Goal: Browse casually: Explore the website without a specific task or goal

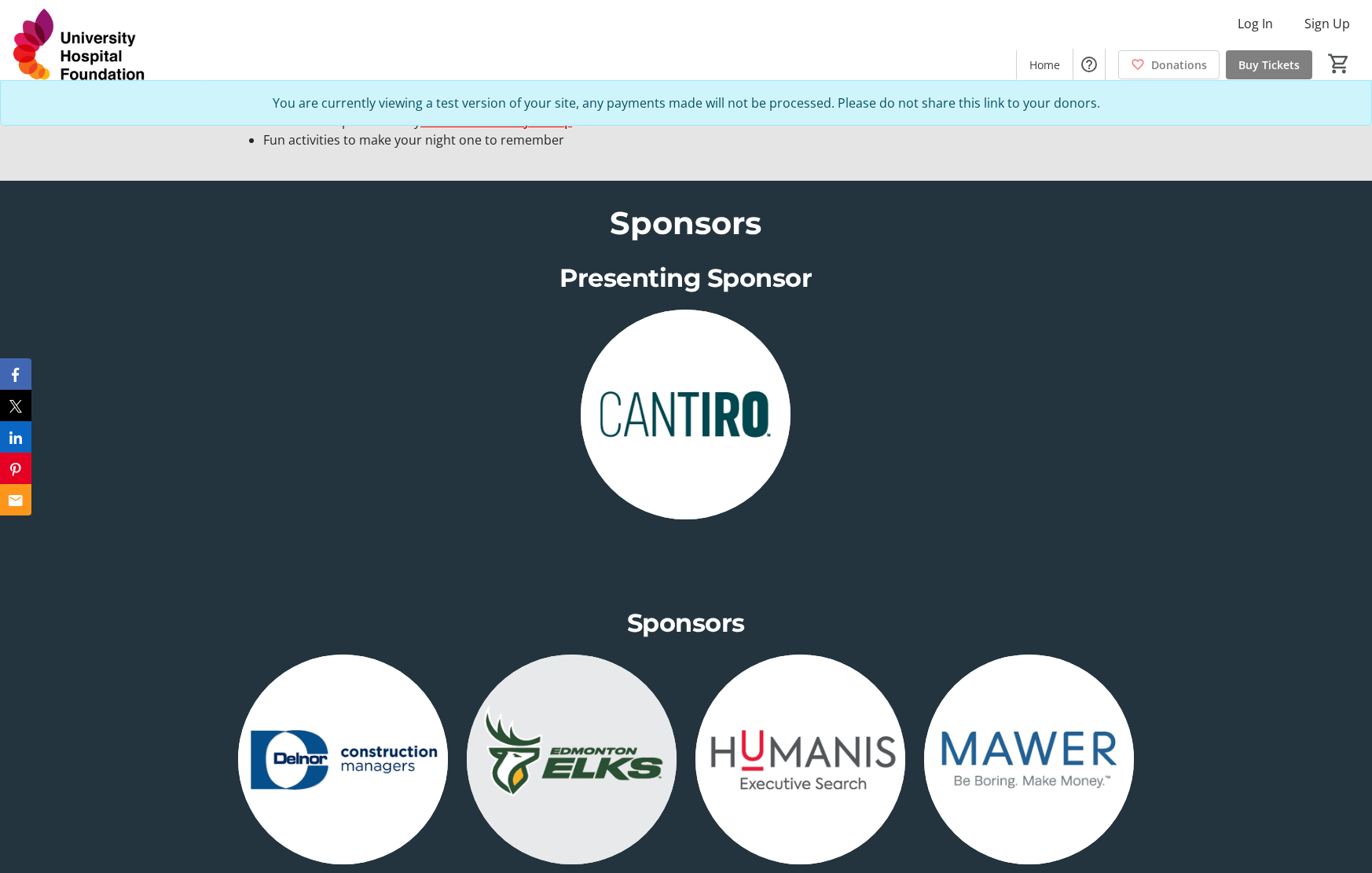
scroll to position [1808, 0]
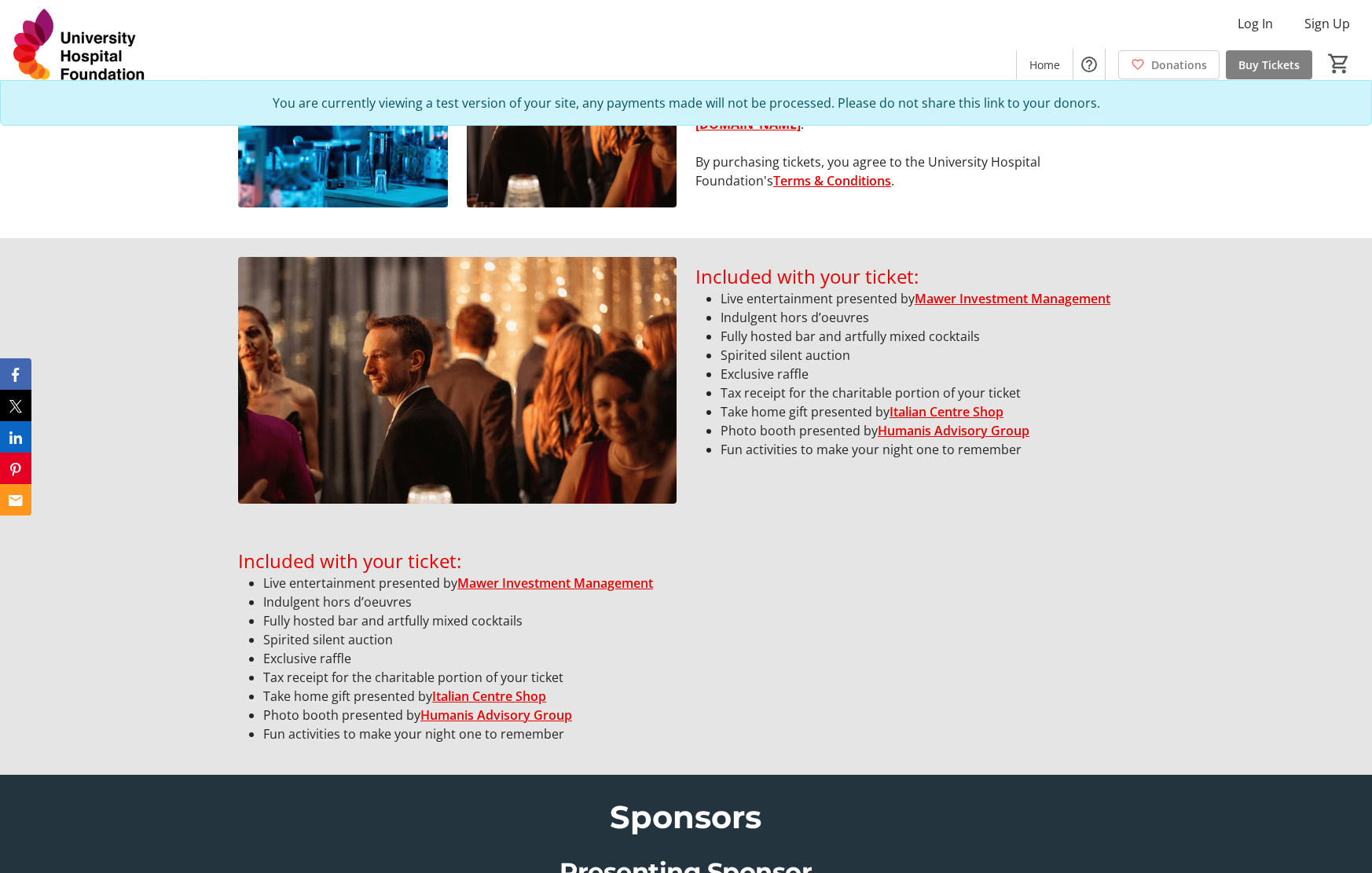
scroll to position [1179, 0]
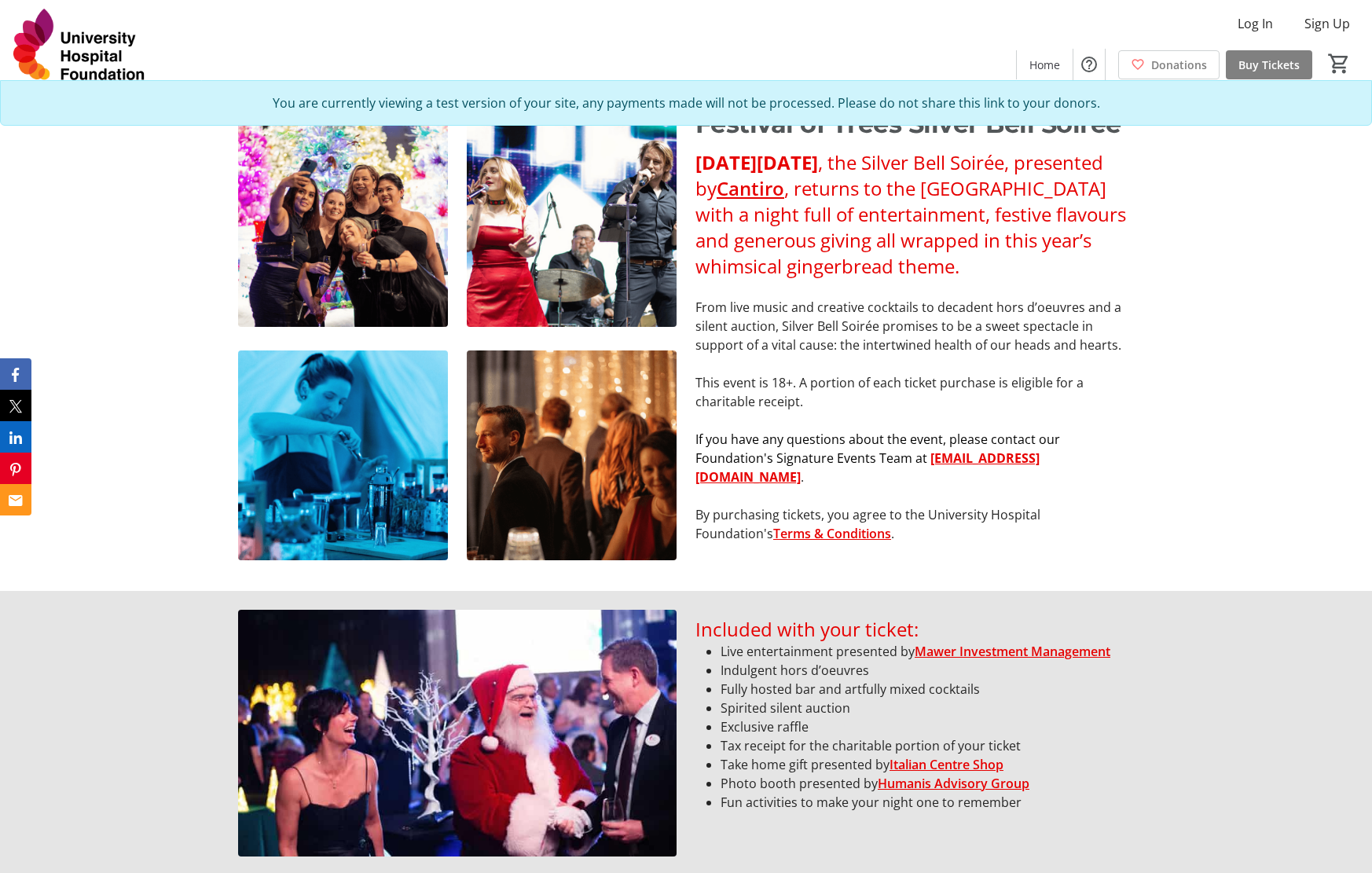
scroll to position [943, 0]
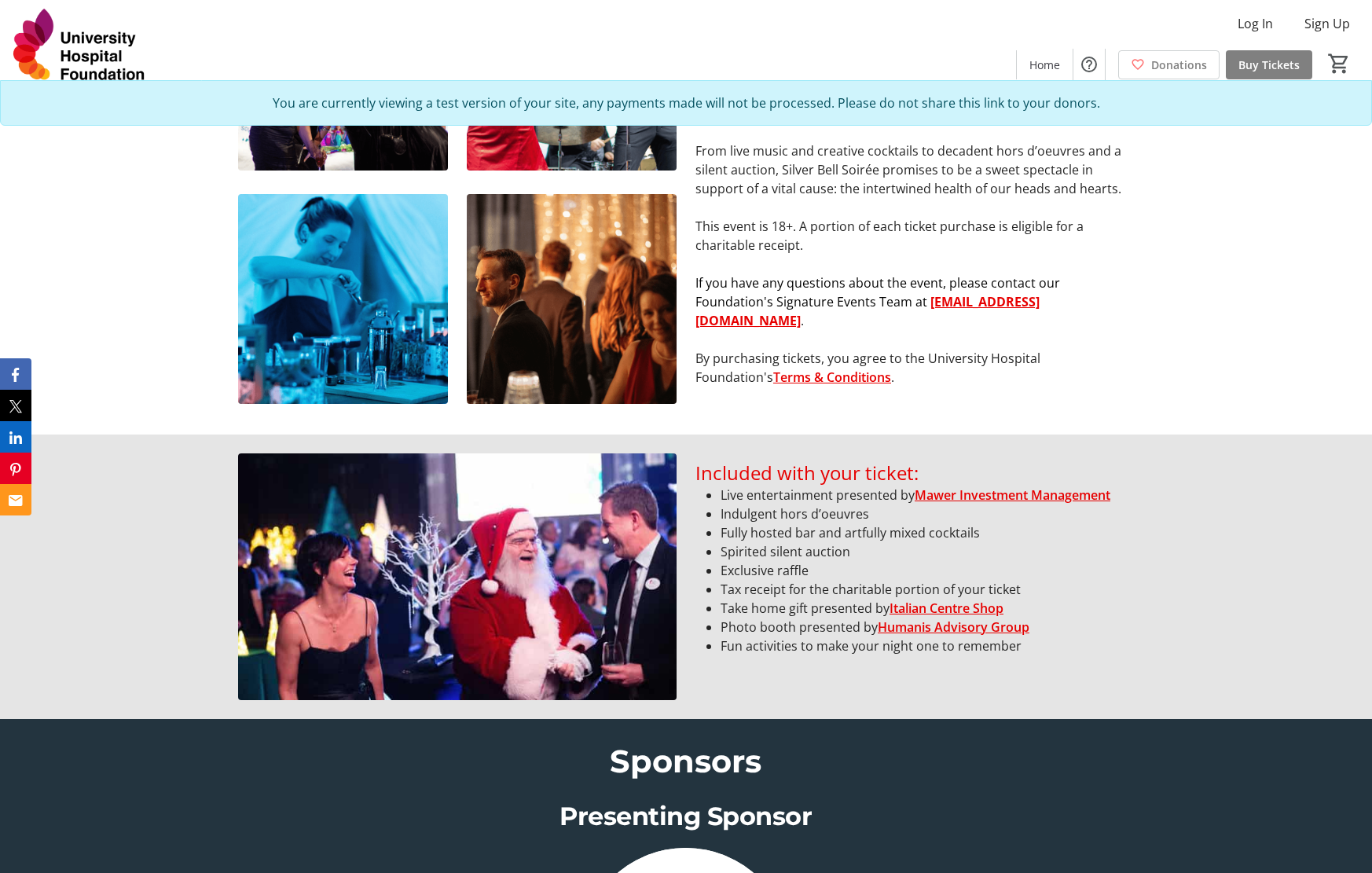
click at [1223, 391] on div "Festival of Trees Silver Bell Soirée On Friday, November 28, 2025 , the Silver …" at bounding box center [686, 182] width 1372 height 504
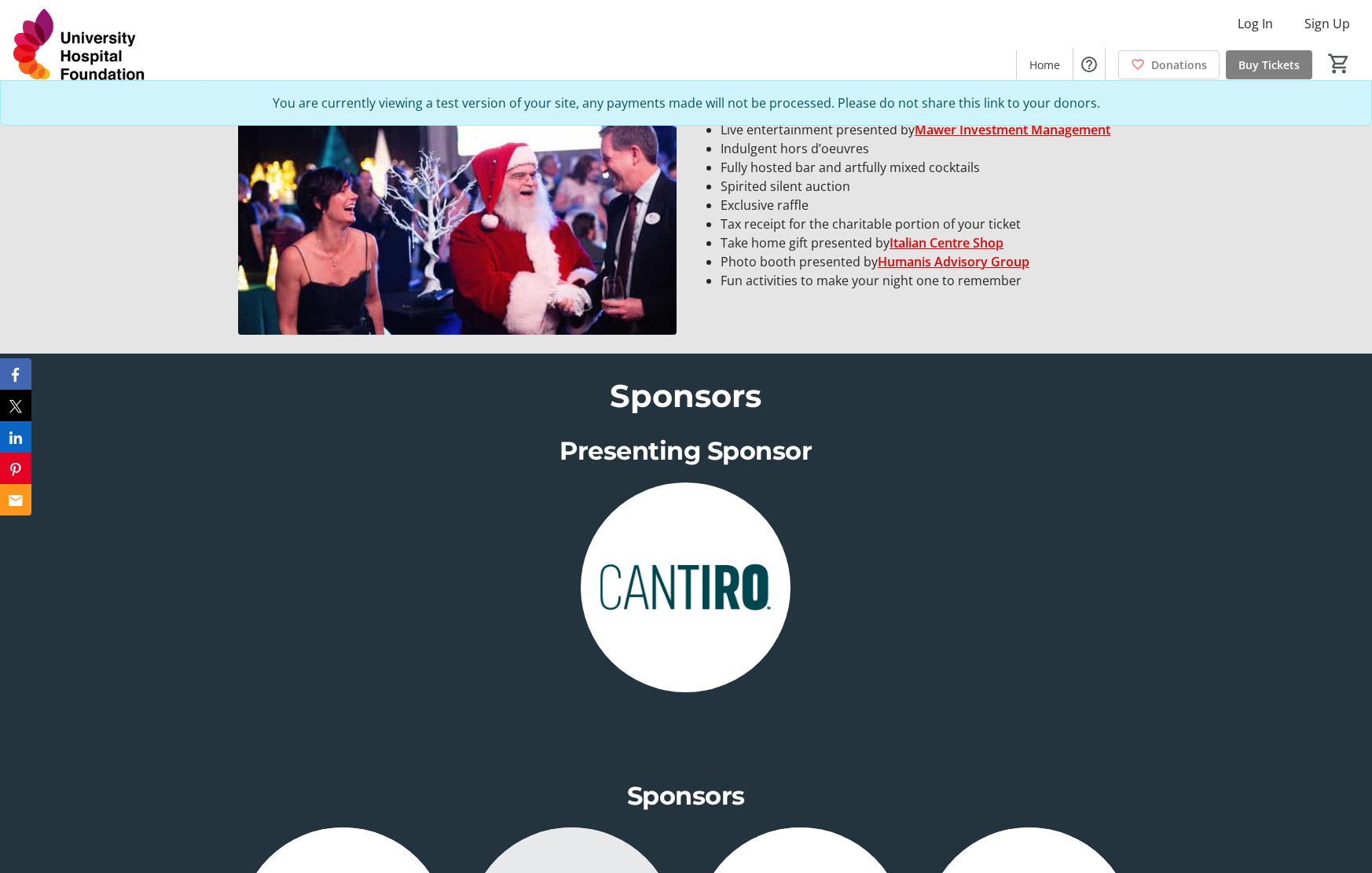
scroll to position [1572, 0]
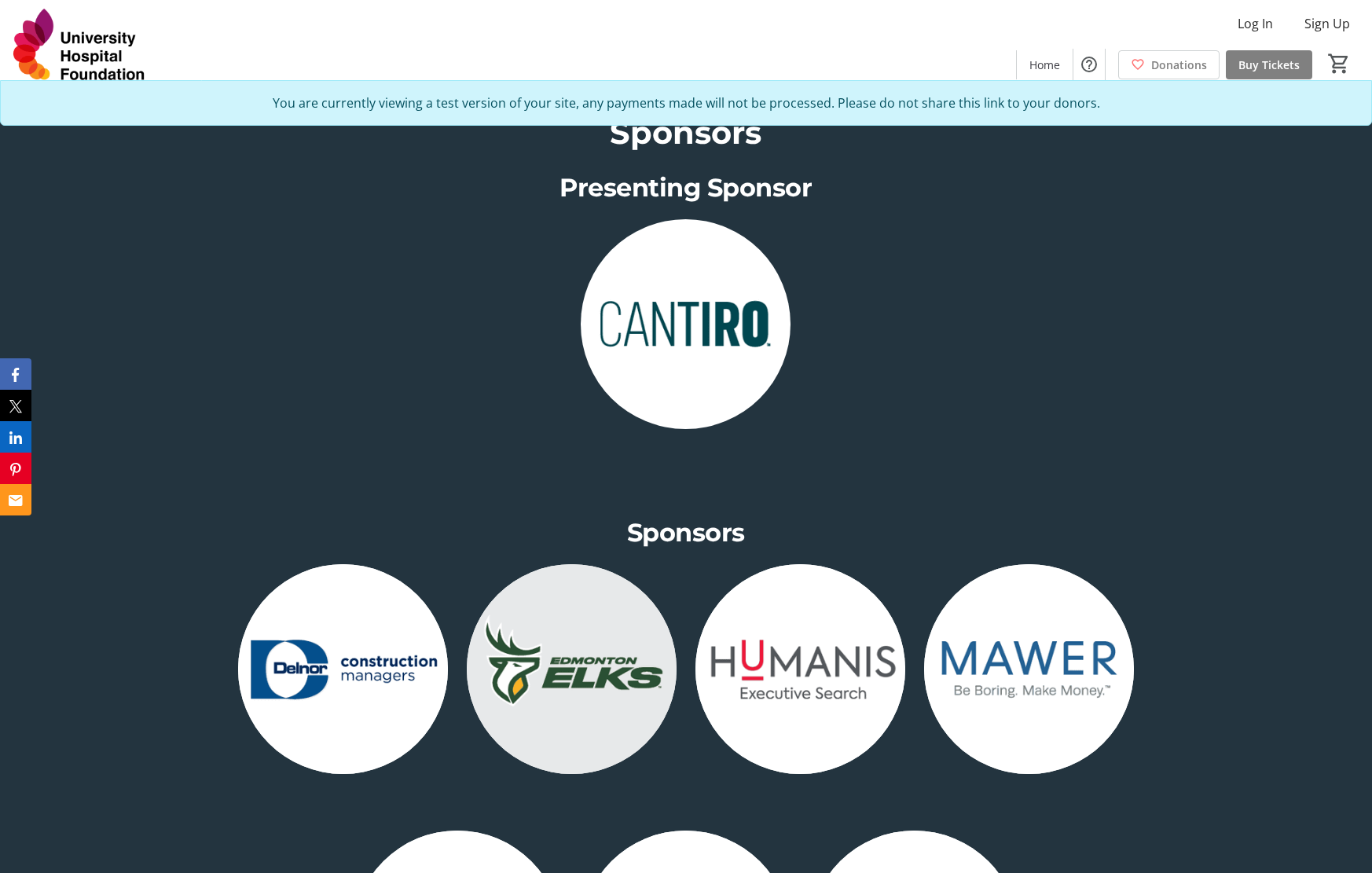
click at [795, 760] on img at bounding box center [800, 669] width 210 height 210
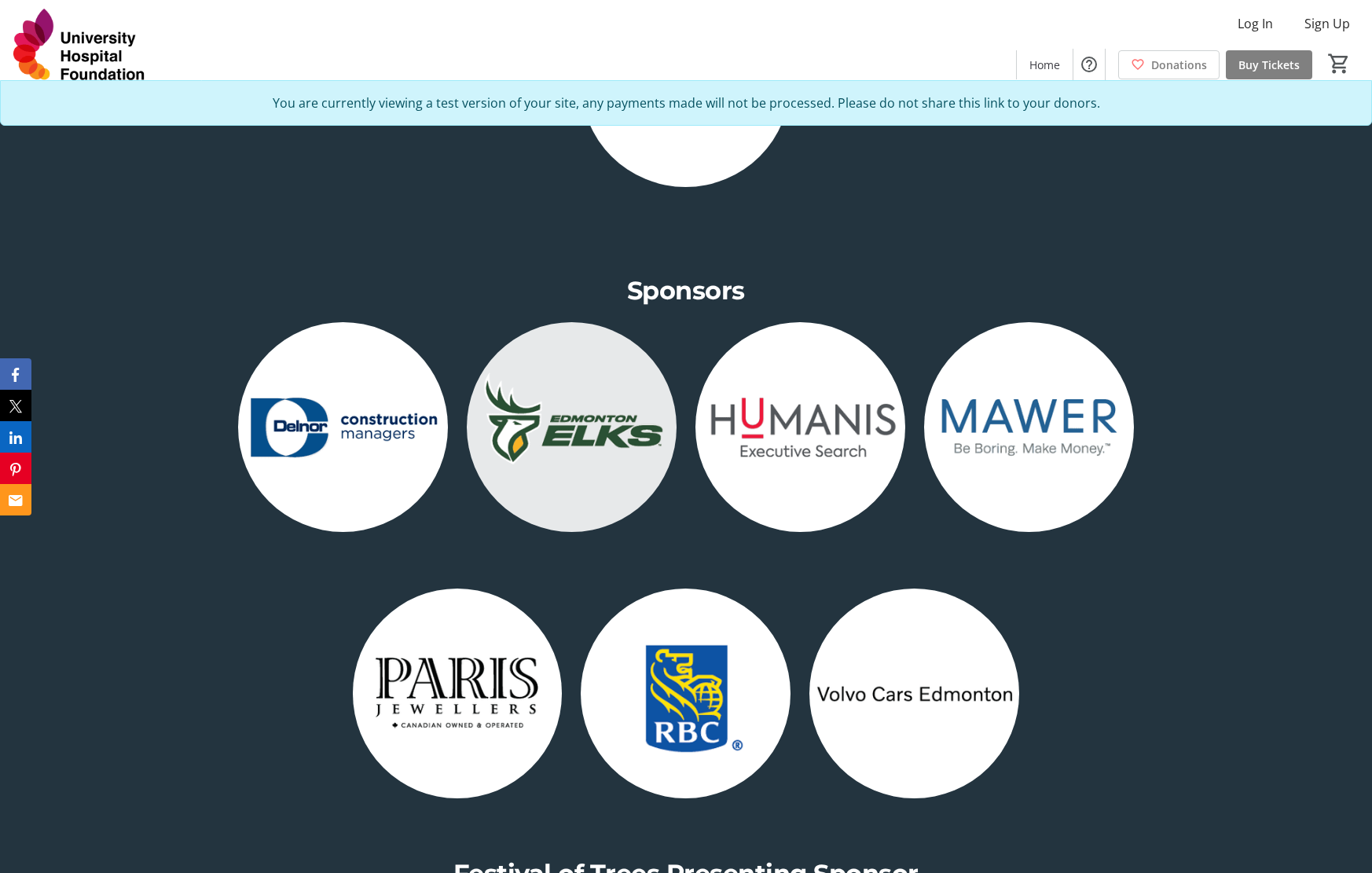
scroll to position [1650, 0]
